Goal: Navigation & Orientation: Find specific page/section

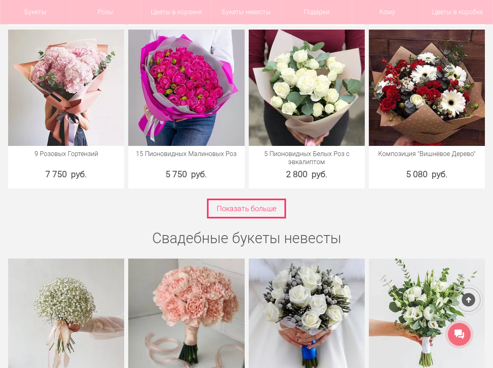
scroll to position [2920, 0]
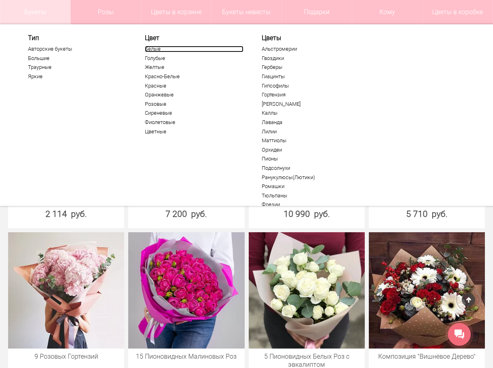
click at [150, 49] on link "Белые" at bounding box center [194, 49] width 99 height 6
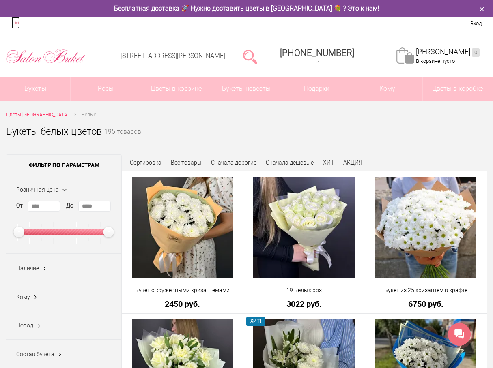
click at [18, 25] on link at bounding box center [15, 23] width 9 height 12
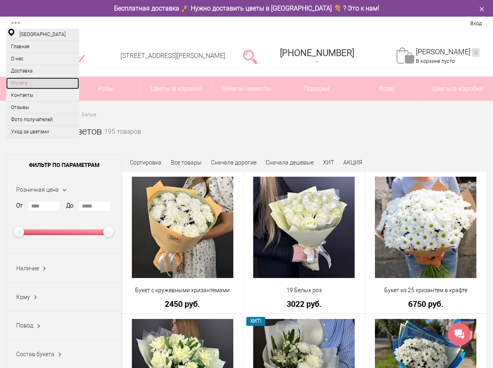
click at [22, 83] on link "Оплата" at bounding box center [42, 83] width 73 height 12
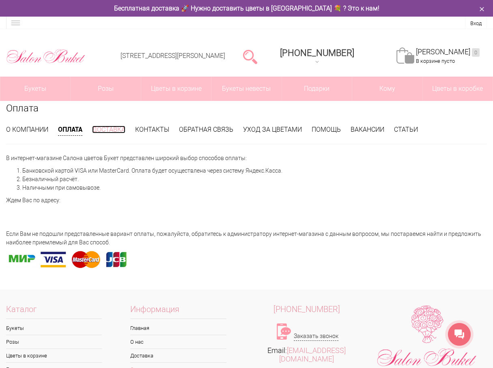
click at [107, 131] on link "Доставка" at bounding box center [108, 130] width 33 height 8
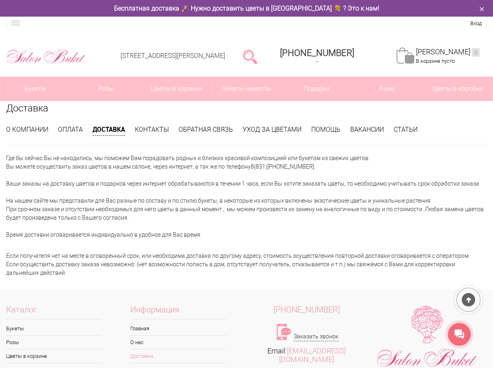
scroll to position [103, 0]
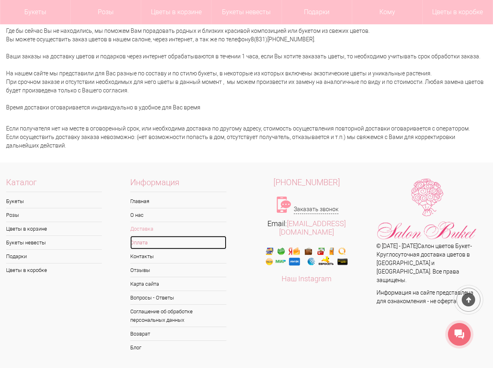
click at [144, 243] on link "Оплата" at bounding box center [178, 242] width 96 height 13
